Goal: Information Seeking & Learning: Learn about a topic

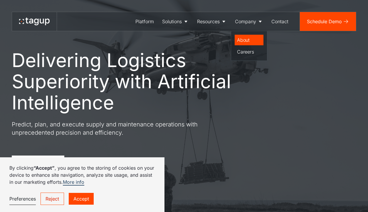
click at [242, 40] on div "About" at bounding box center [249, 39] width 24 height 7
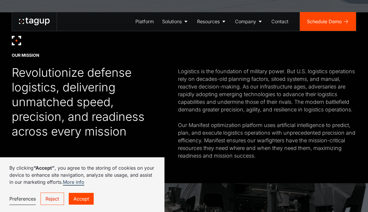
click at [83, 197] on link "Accept" at bounding box center [81, 199] width 25 height 12
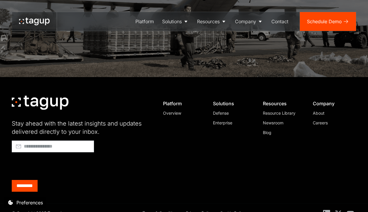
scroll to position [1696, 0]
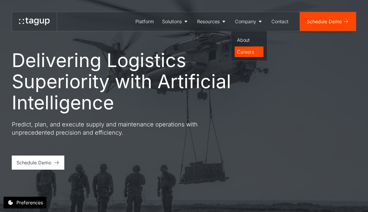
click at [244, 52] on div "Careers" at bounding box center [249, 51] width 24 height 7
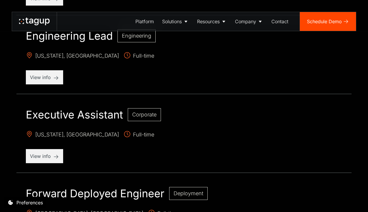
scroll to position [312, 0]
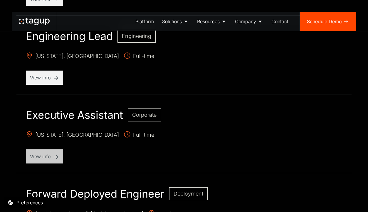
click at [45, 158] on p "View info" at bounding box center [44, 156] width 29 height 7
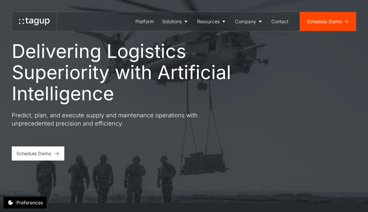
scroll to position [6, 0]
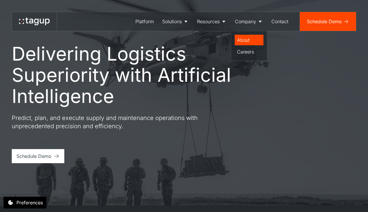
click at [244, 40] on div "About" at bounding box center [249, 39] width 24 height 7
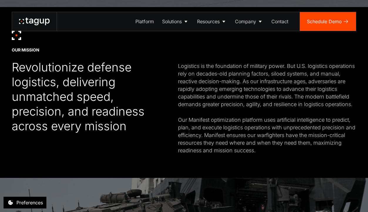
scroll to position [206, 0]
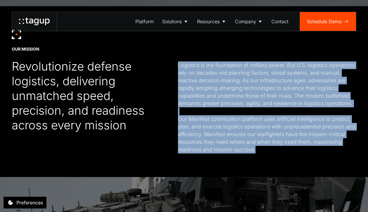
drag, startPoint x: 178, startPoint y: 64, endPoint x: 263, endPoint y: 150, distance: 120.9
copy div "Logistics is the foundation of military power. But U.S. logistics operations re…"
click at [37, 22] on icon at bounding box center [34, 22] width 31 height 8
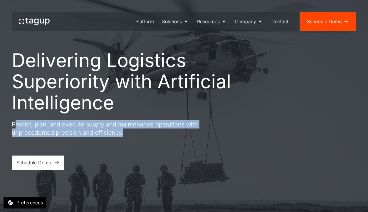
drag, startPoint x: 14, startPoint y: 122, endPoint x: 126, endPoint y: 132, distance: 112.4
click at [127, 133] on p "Predict, plan, and execute supply and maintenance operations with unprecedented…" at bounding box center [117, 128] width 211 height 16
click at [126, 132] on p "Predict, plan, and execute supply and maintenance operations with unprecedented…" at bounding box center [117, 128] width 211 height 16
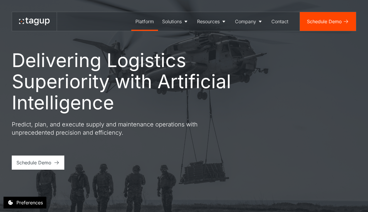
click at [145, 23] on div "Platform" at bounding box center [144, 21] width 19 height 7
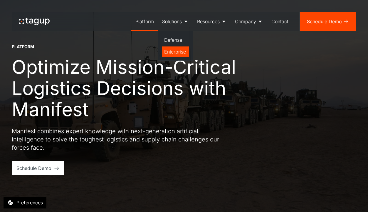
click at [172, 52] on div "Enterprise" at bounding box center [175, 51] width 23 height 7
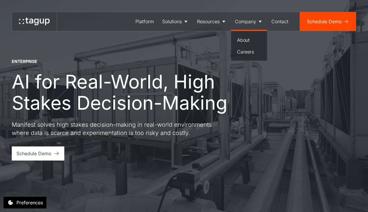
click at [243, 20] on div "Company" at bounding box center [245, 21] width 21 height 7
click at [248, 19] on div "Company" at bounding box center [245, 21] width 21 height 7
click at [243, 56] on link "Careers" at bounding box center [249, 51] width 29 height 11
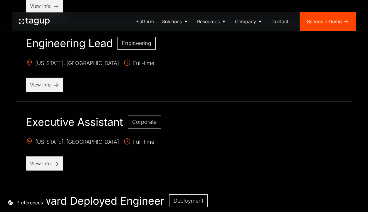
scroll to position [308, 0]
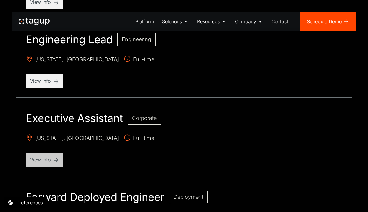
click at [45, 162] on p "View info" at bounding box center [44, 159] width 29 height 7
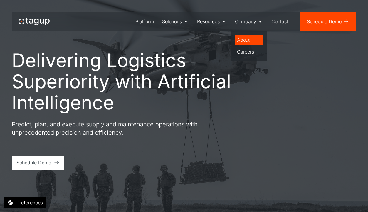
click at [246, 40] on div "About" at bounding box center [249, 39] width 24 height 7
